Goal: Information Seeking & Learning: Learn about a topic

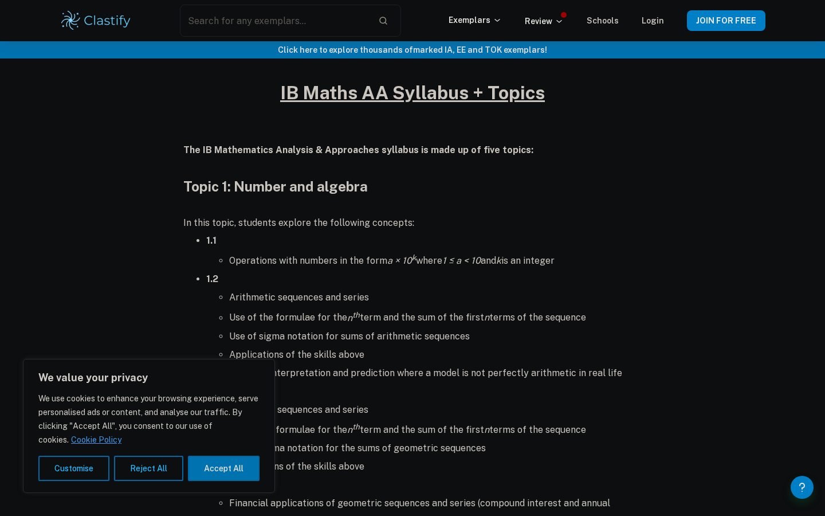
scroll to position [515, 0]
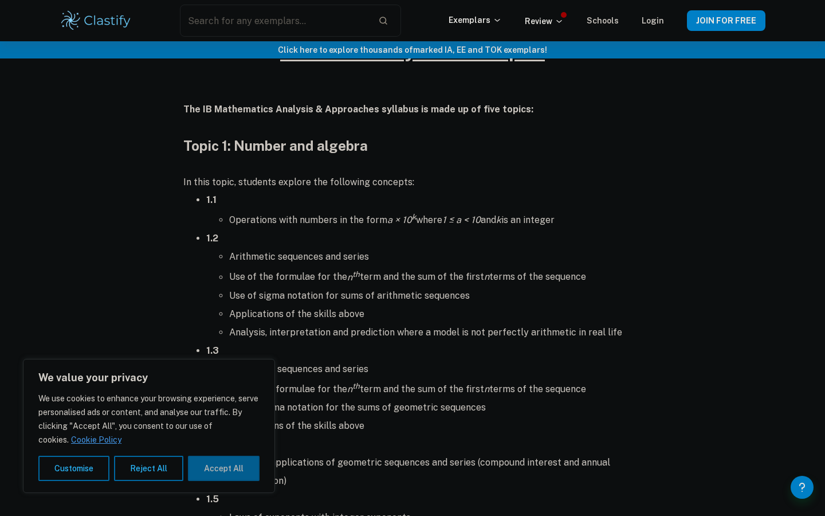
click at [203, 475] on button "Accept All" at bounding box center [224, 467] width 72 height 25
checkbox input "true"
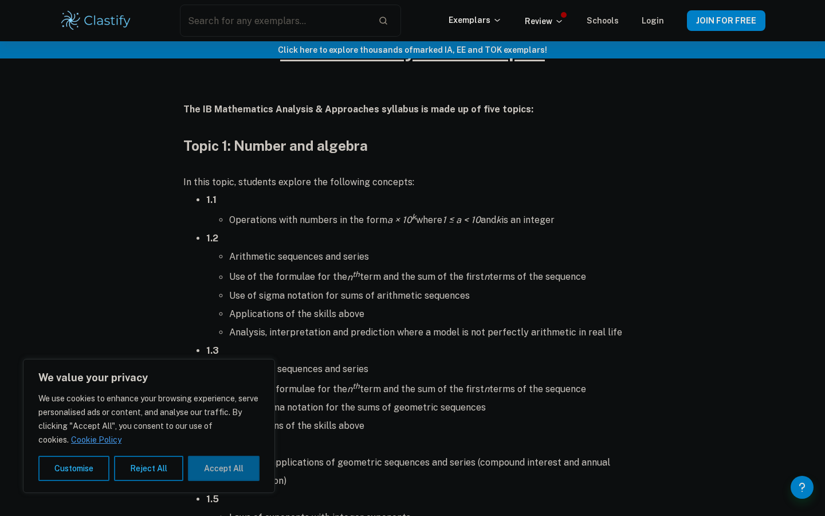
checkbox input "true"
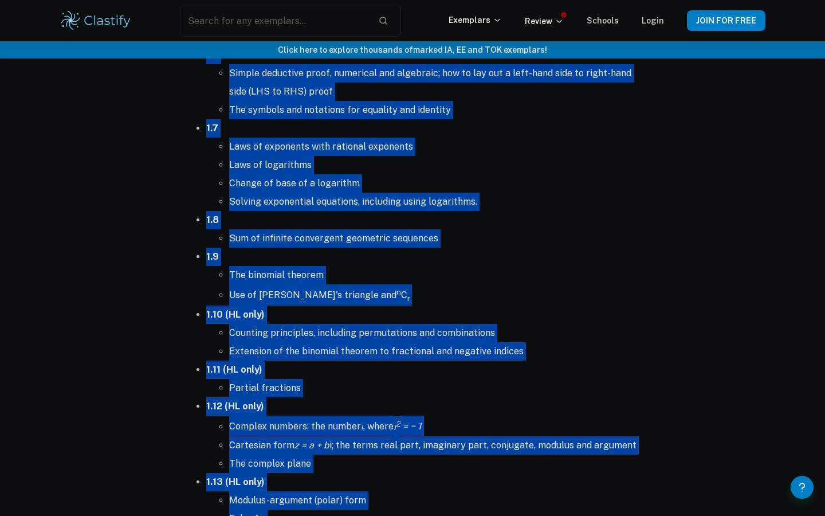
scroll to position [1061, 0]
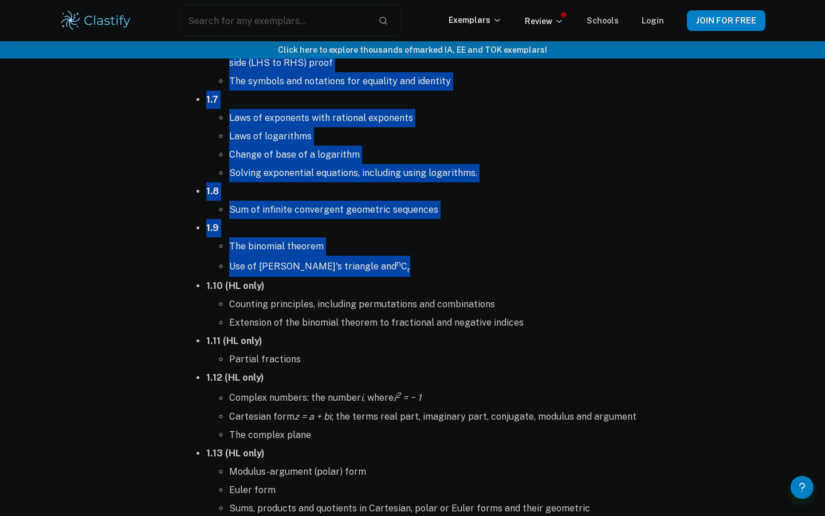
drag, startPoint x: 182, startPoint y: 148, endPoint x: 379, endPoint y: 268, distance: 230.4
copy div "Lorem 5: Ipsumd sit ametcon Ad elit seddo, eiusmodt incidid utl etdolorem aliqu…"
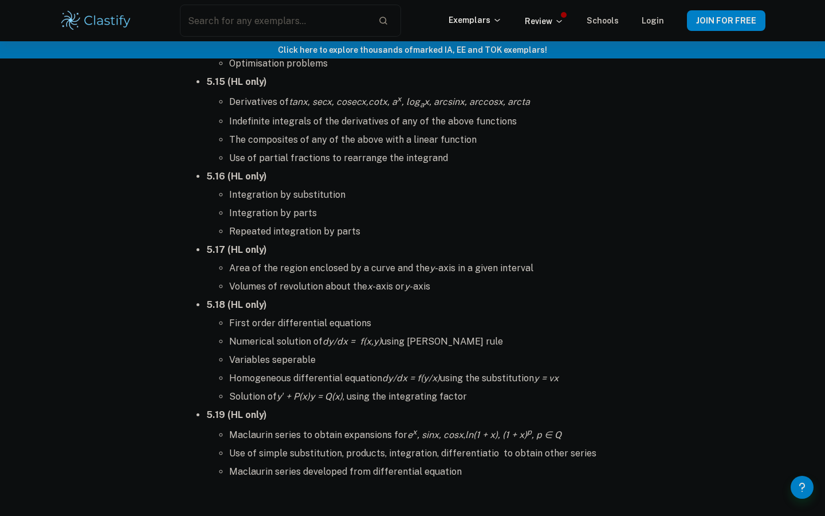
scroll to position [7059, 0]
